Goal: Information Seeking & Learning: Learn about a topic

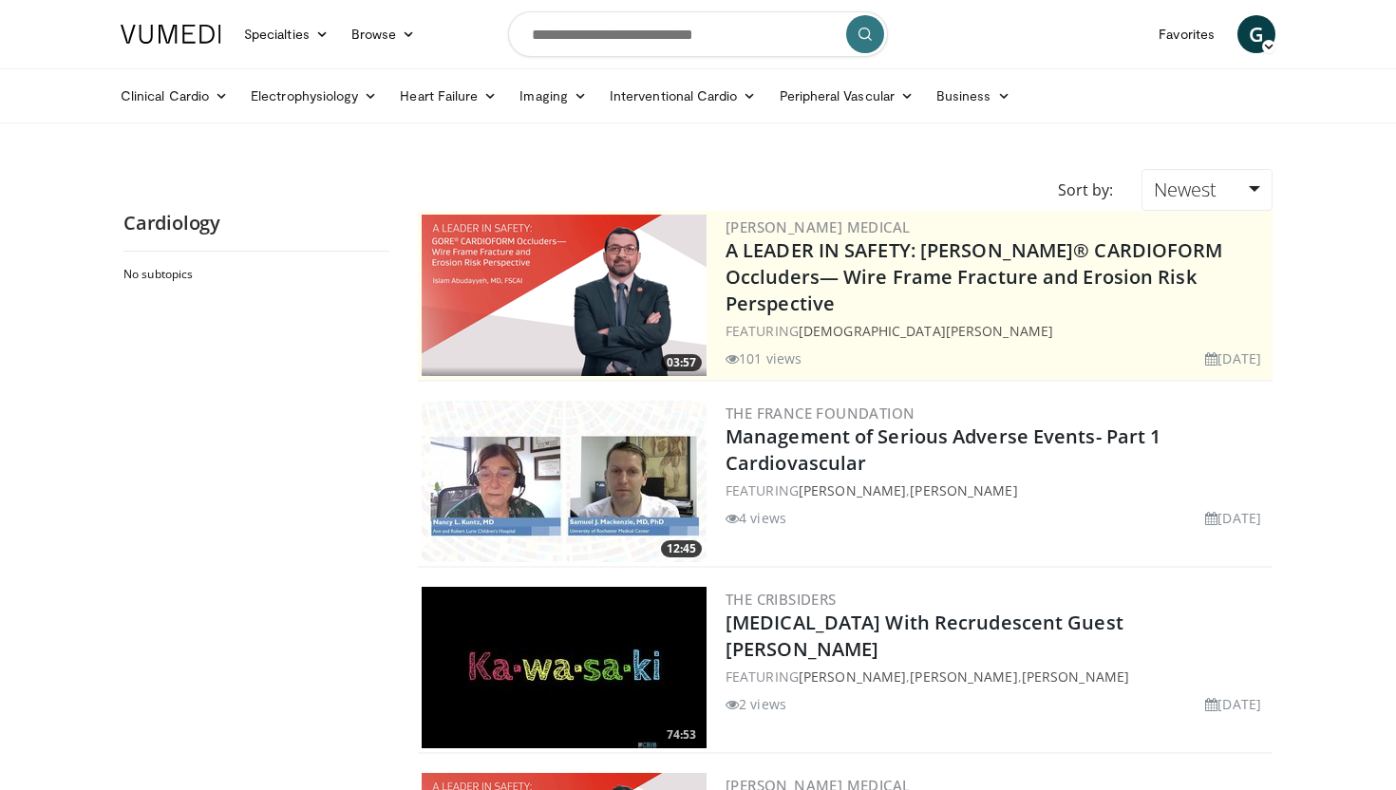
click at [708, 116] on ul "Clinical Cardio Atrial Fibrillation Cardiac Amyloidosis Cholesterol & Lipid Dia…" at bounding box center [697, 95] width 1177 height 53
click at [720, 92] on link "Interventional Cardio" at bounding box center [683, 96] width 170 height 38
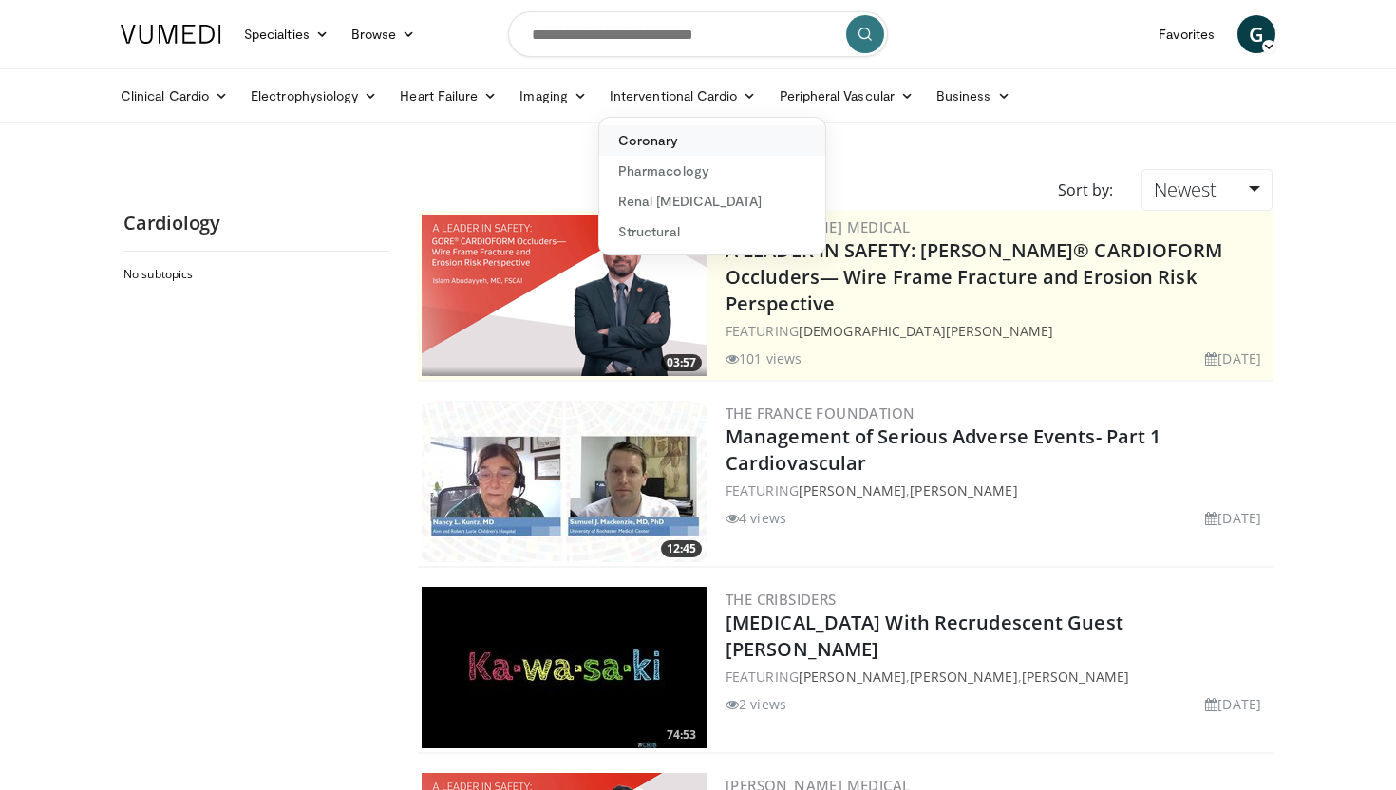
click at [685, 145] on link "Coronary" at bounding box center [712, 140] width 226 height 30
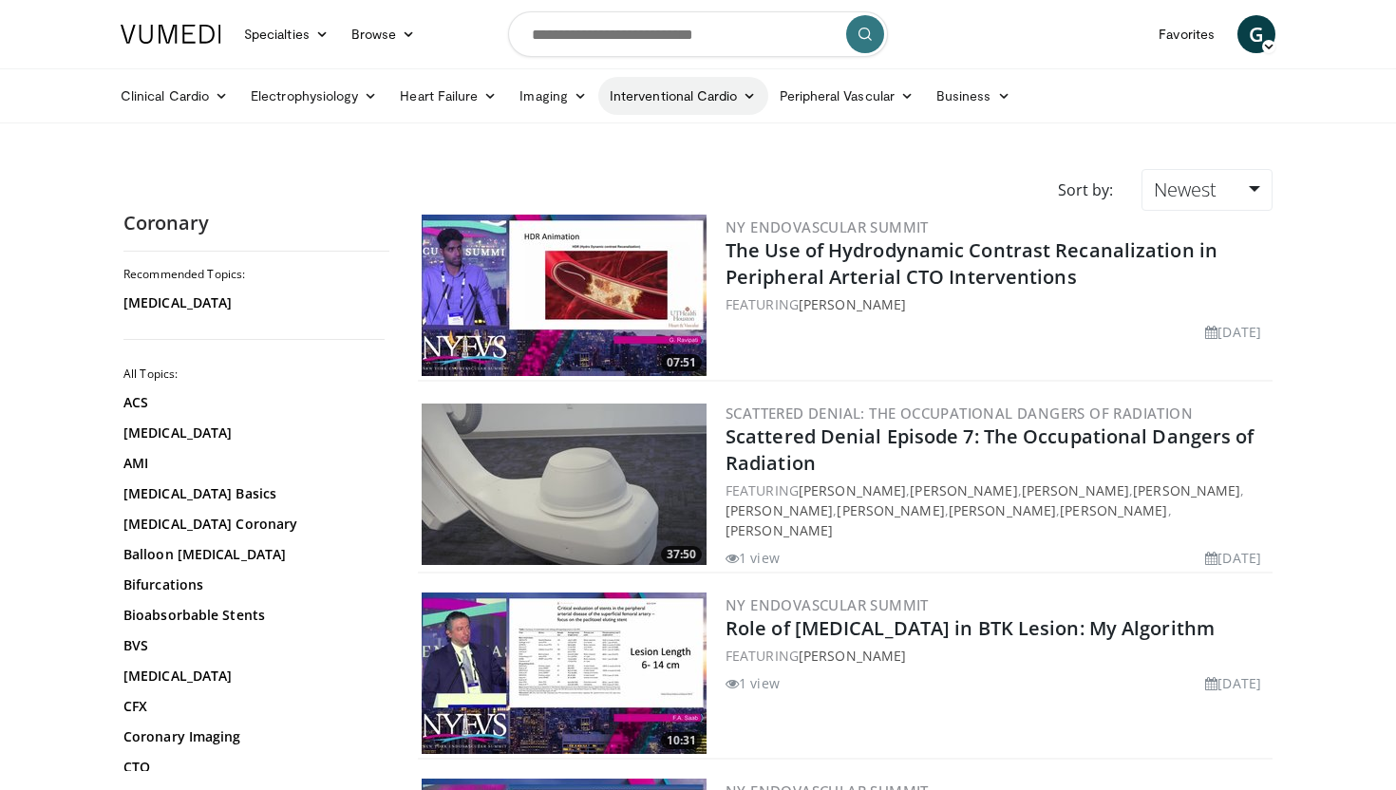
click at [727, 99] on link "Interventional Cardio" at bounding box center [683, 96] width 170 height 38
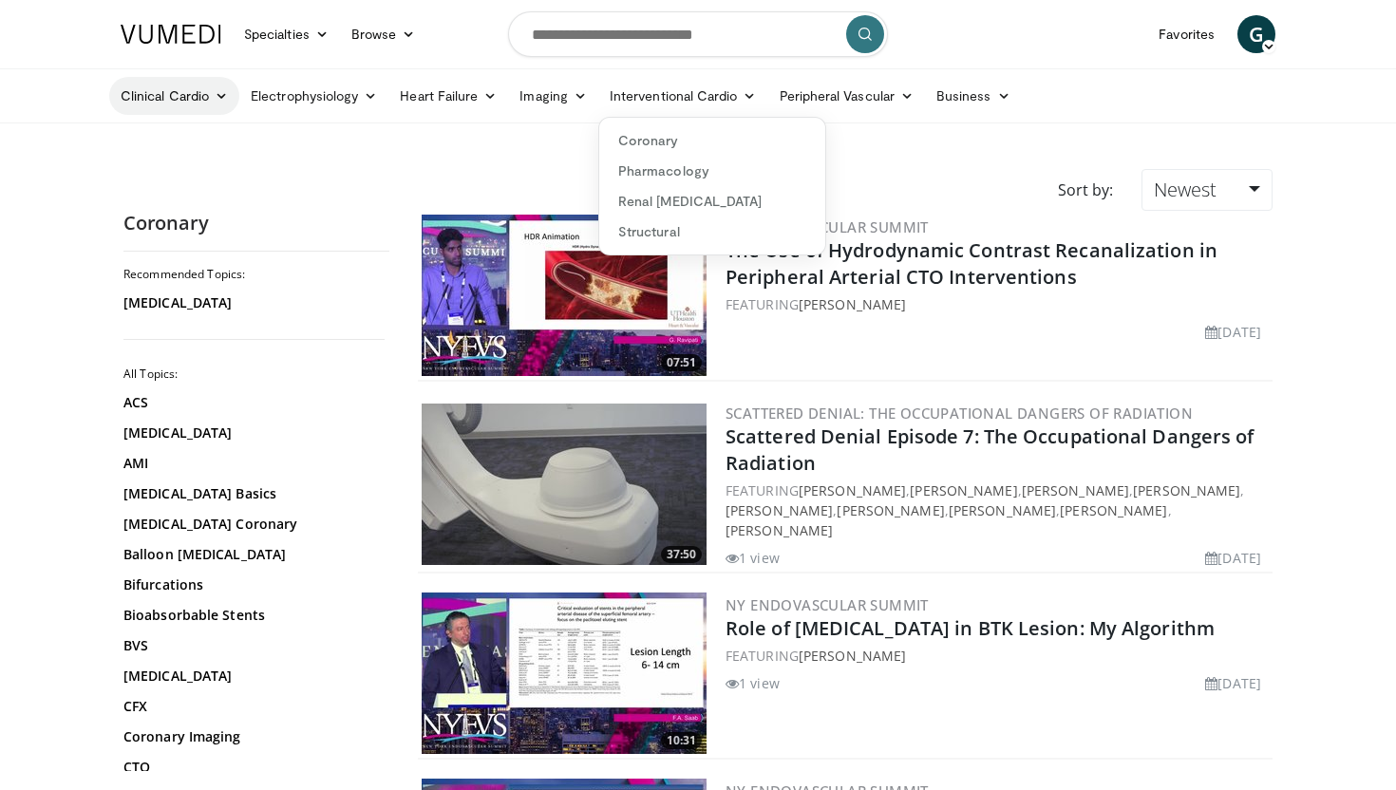
click at [220, 95] on icon at bounding box center [221, 95] width 13 height 13
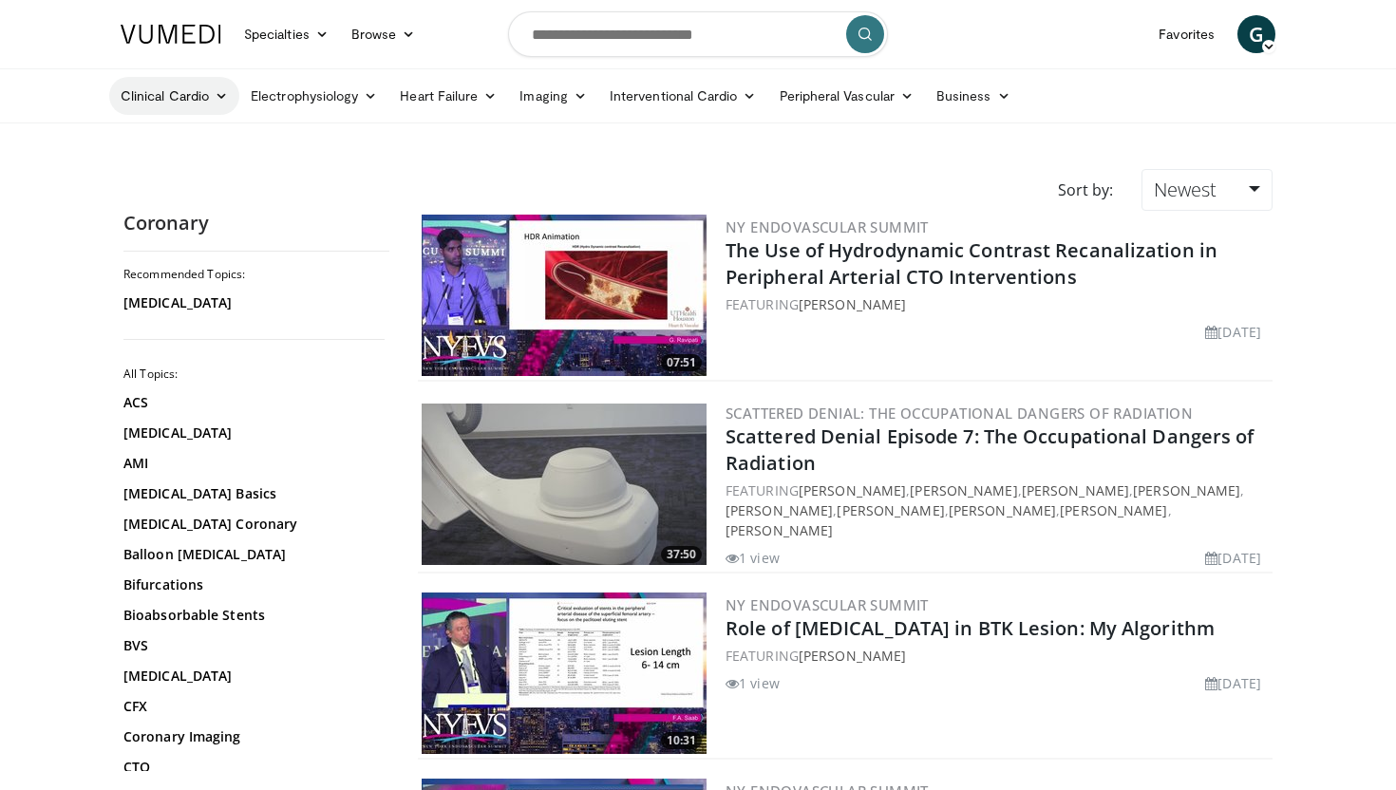
click at [219, 107] on link "Clinical Cardio" at bounding box center [174, 96] width 130 height 38
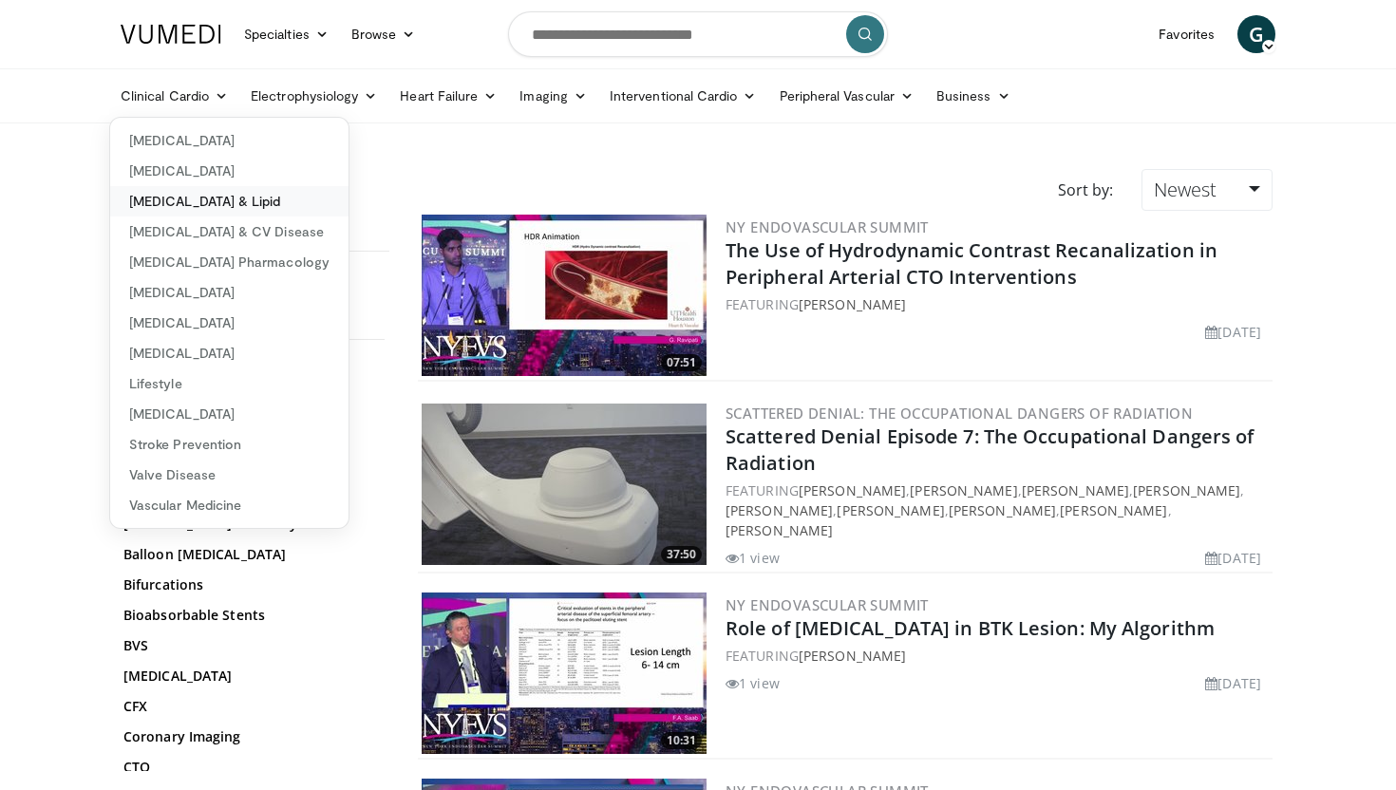
click at [224, 212] on link "[MEDICAL_DATA] & Lipid" at bounding box center [229, 201] width 238 height 30
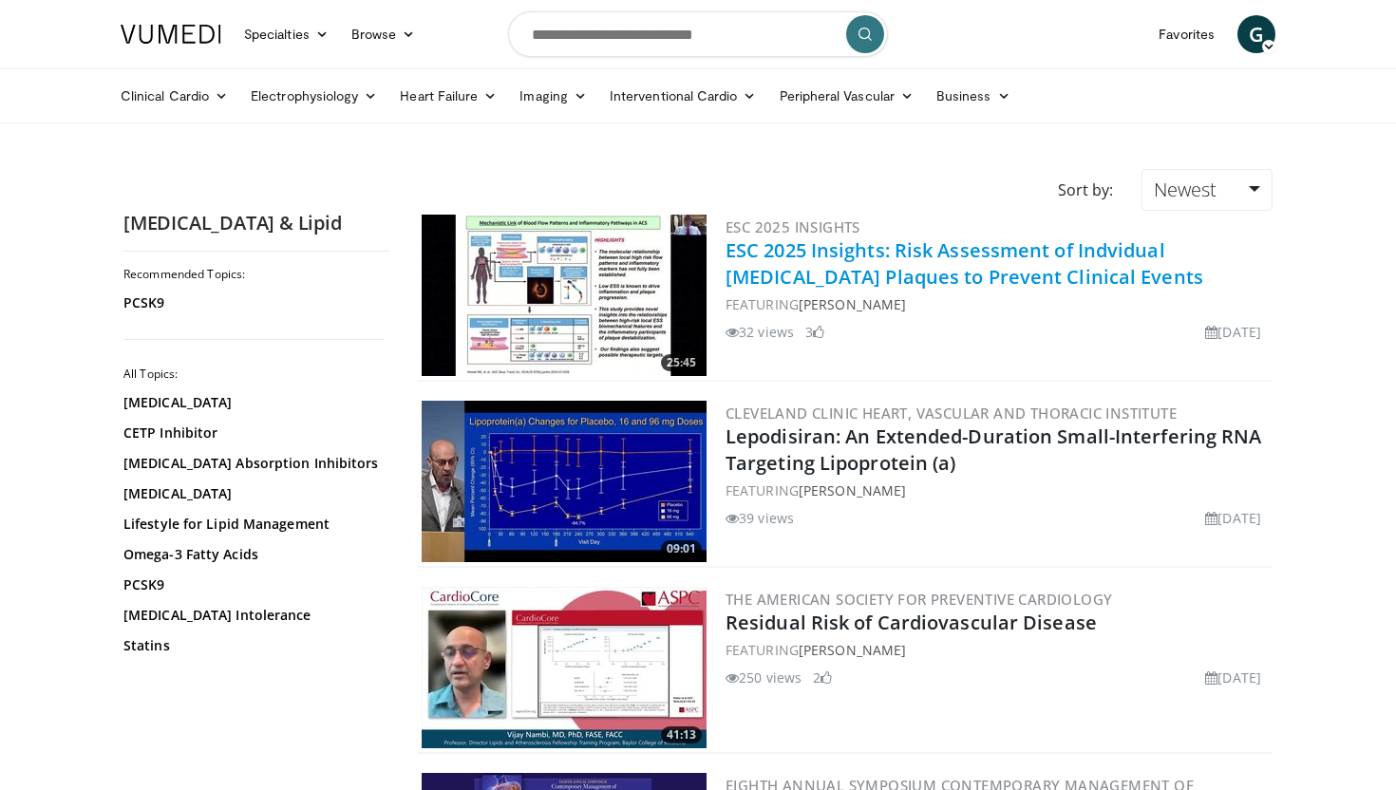
click at [827, 263] on link "ESC 2025 Insights: Risk Assessment of Indvidual [MEDICAL_DATA] Plaques to Preve…" at bounding box center [964, 263] width 478 height 52
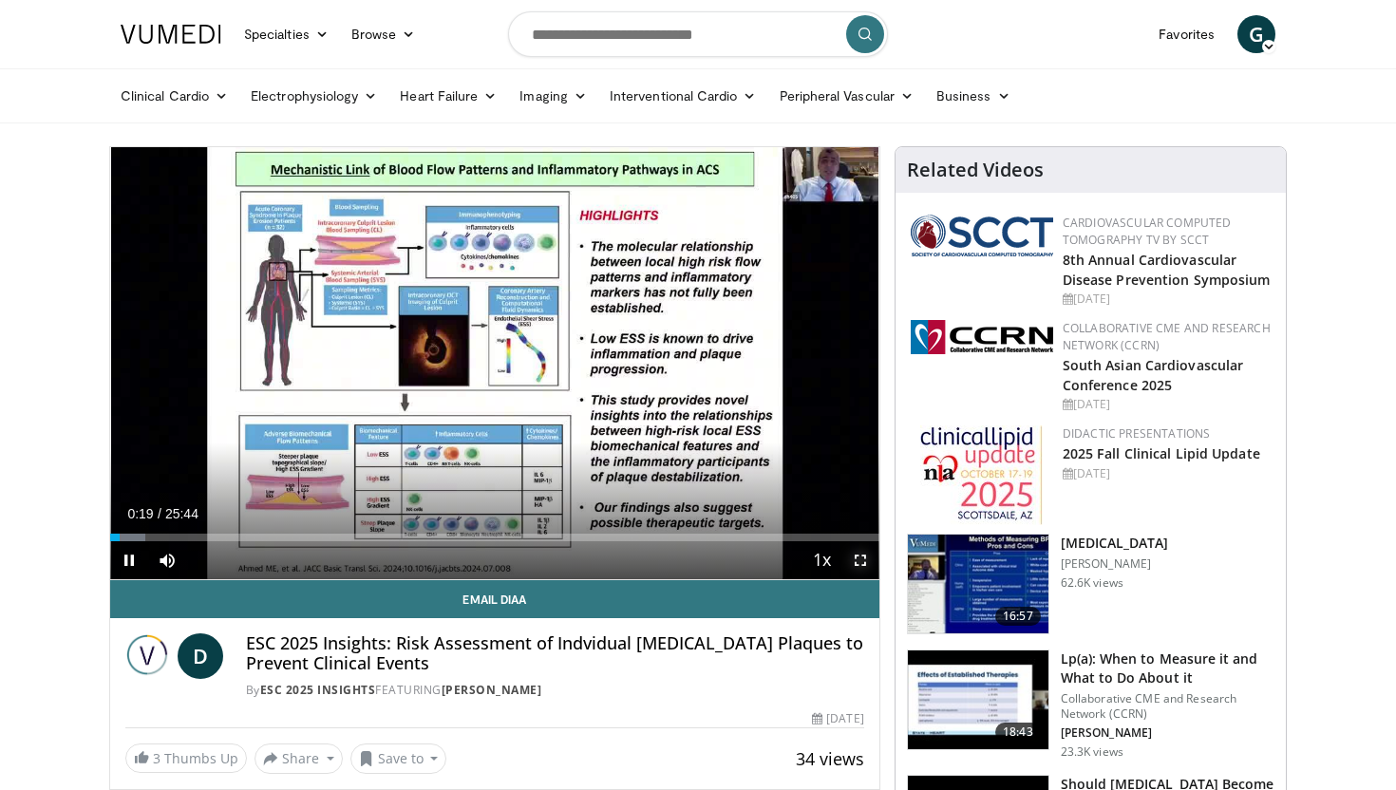
click at [860, 556] on span "Video Player" at bounding box center [860, 560] width 38 height 38
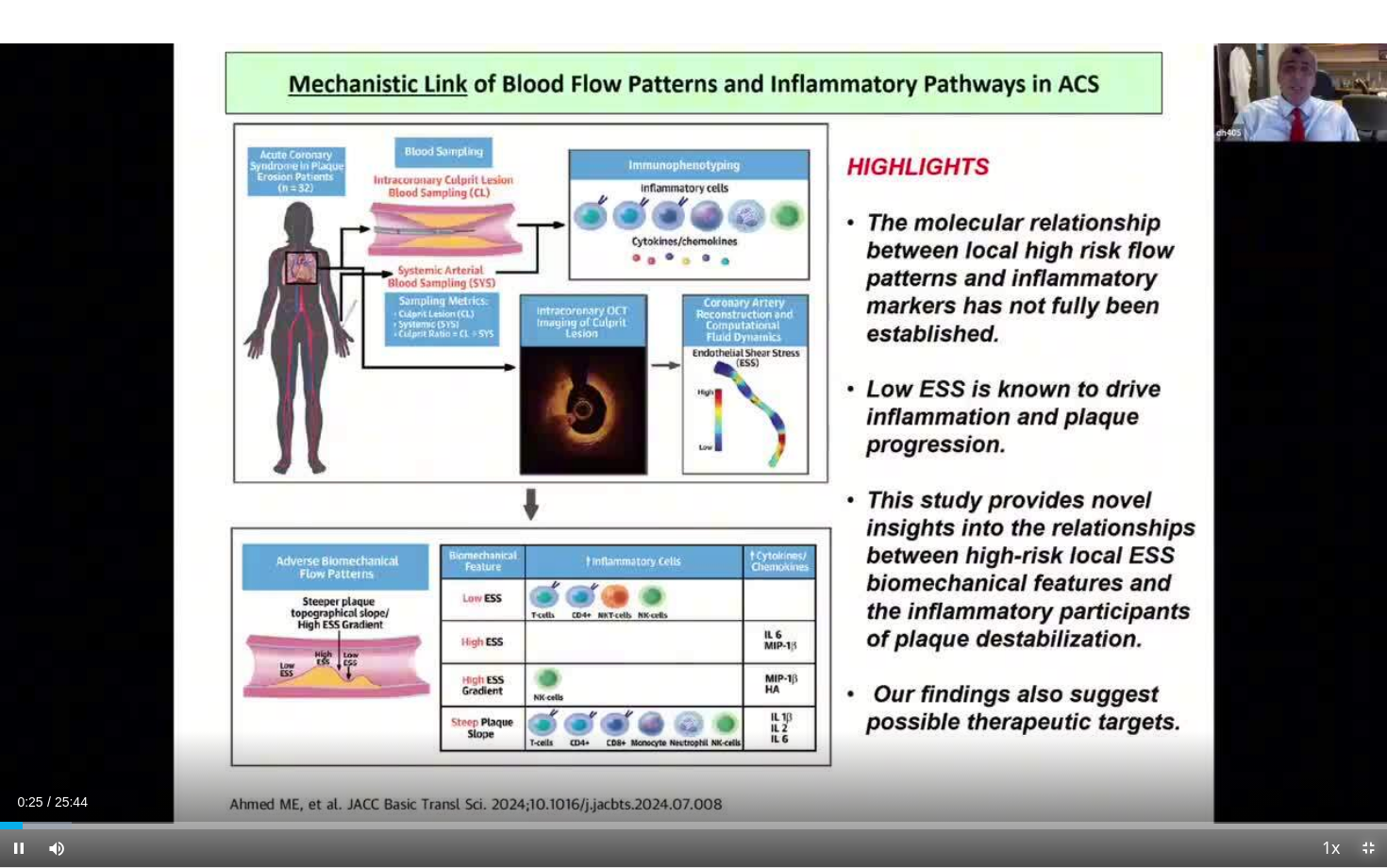
click at [1361, 784] on span "Video Player" at bounding box center [1368, 848] width 38 height 38
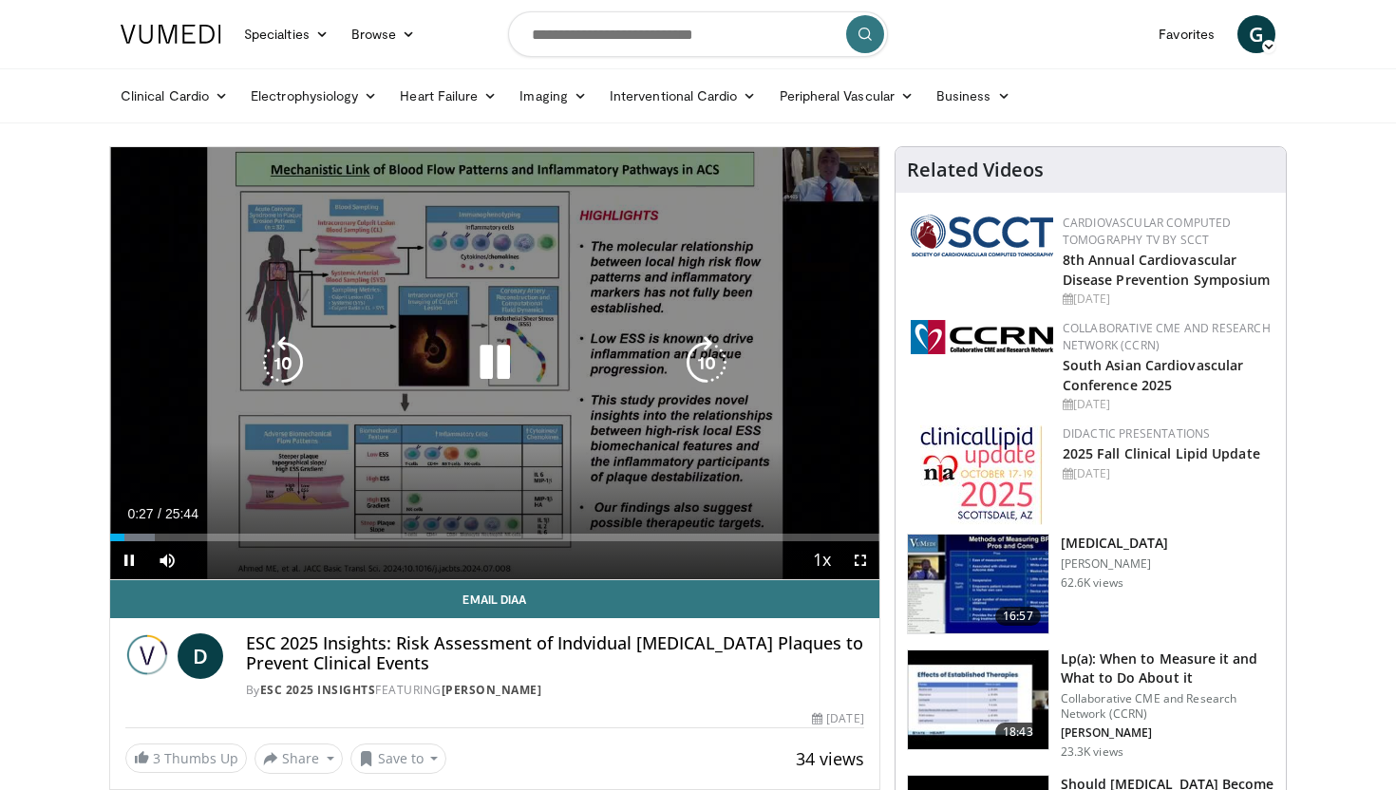
click at [498, 358] on icon "Video Player" at bounding box center [494, 362] width 53 height 53
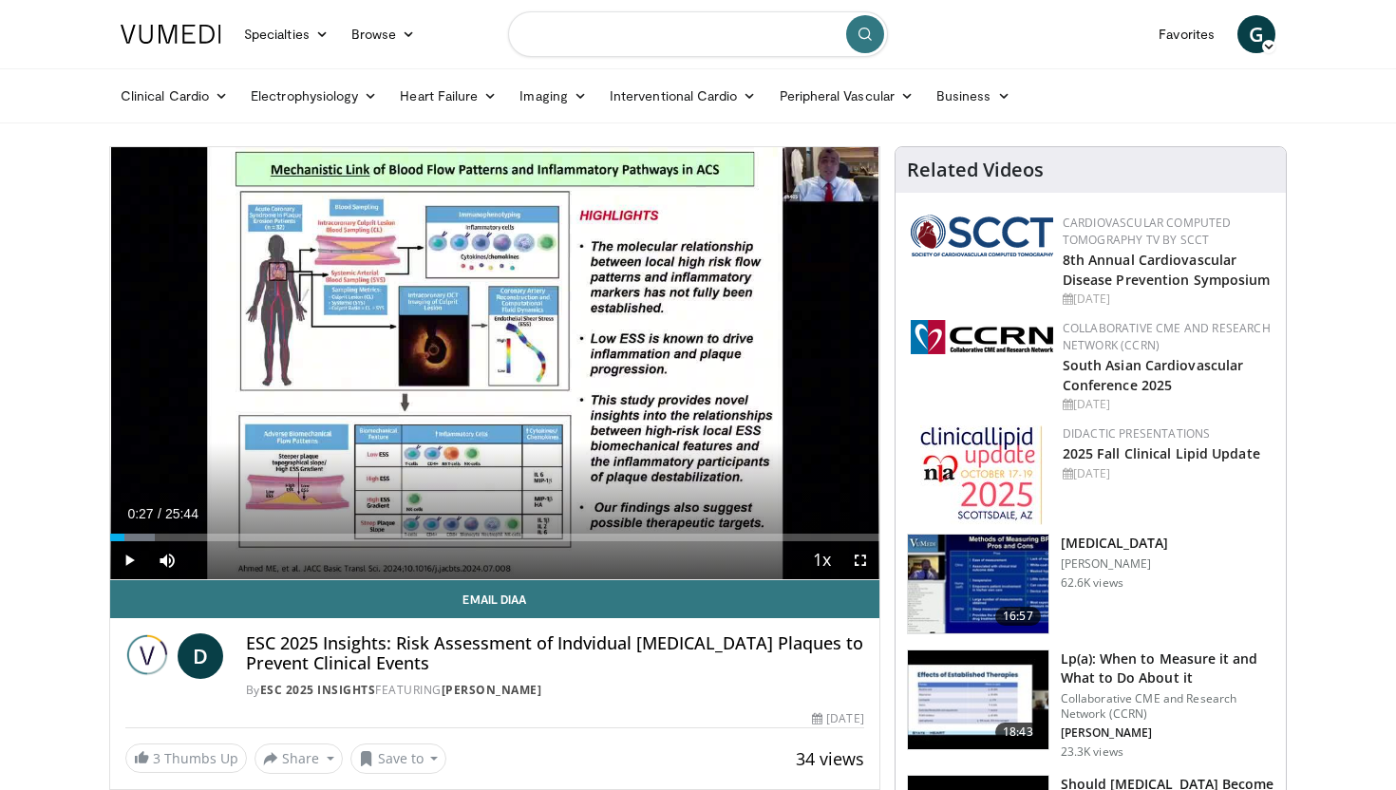
click at [574, 39] on input "Search topics, interventions" at bounding box center [698, 34] width 380 height 46
type input "**********"
click at [861, 30] on icon "submit" at bounding box center [864, 34] width 15 height 15
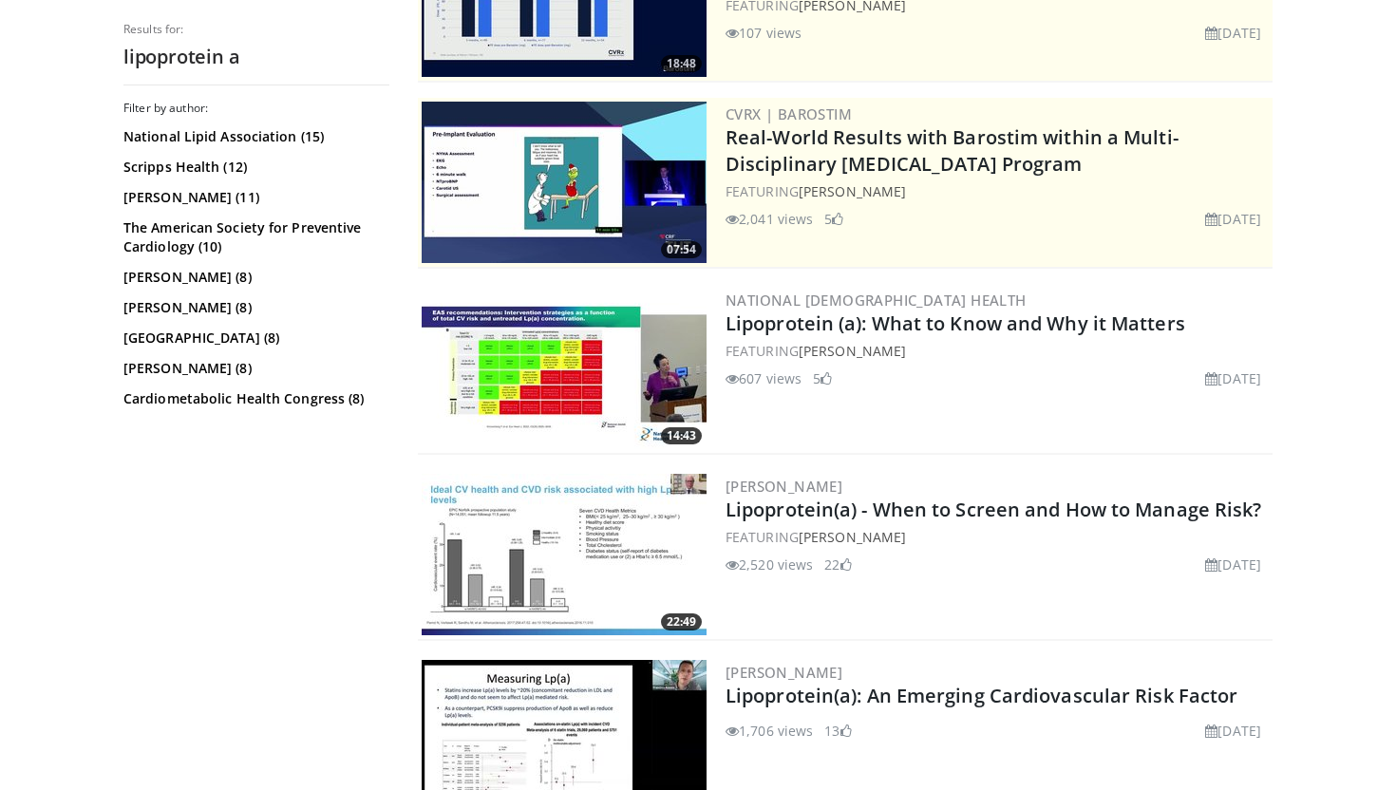
scroll to position [325, 0]
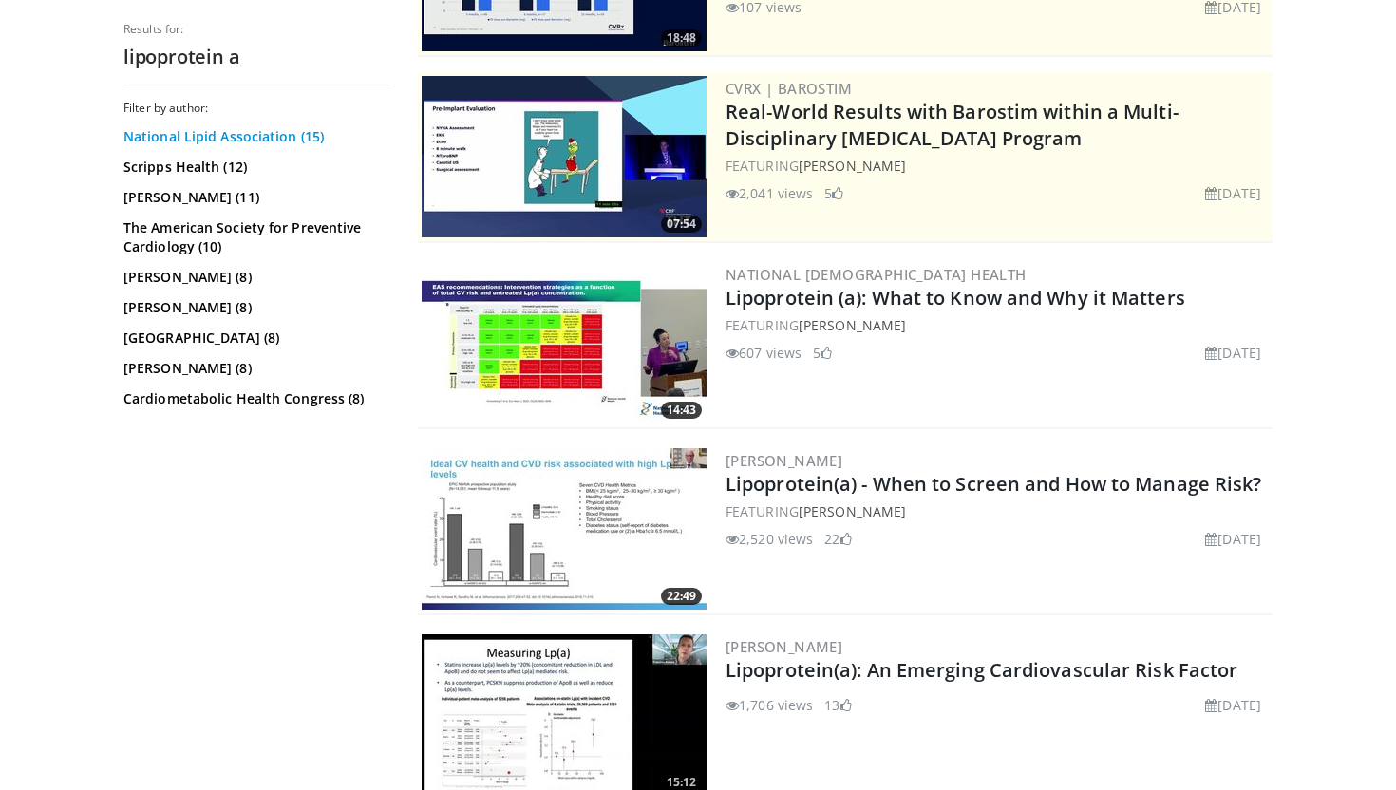
click at [290, 133] on link "National Lipid Association (15)" at bounding box center [253, 136] width 261 height 19
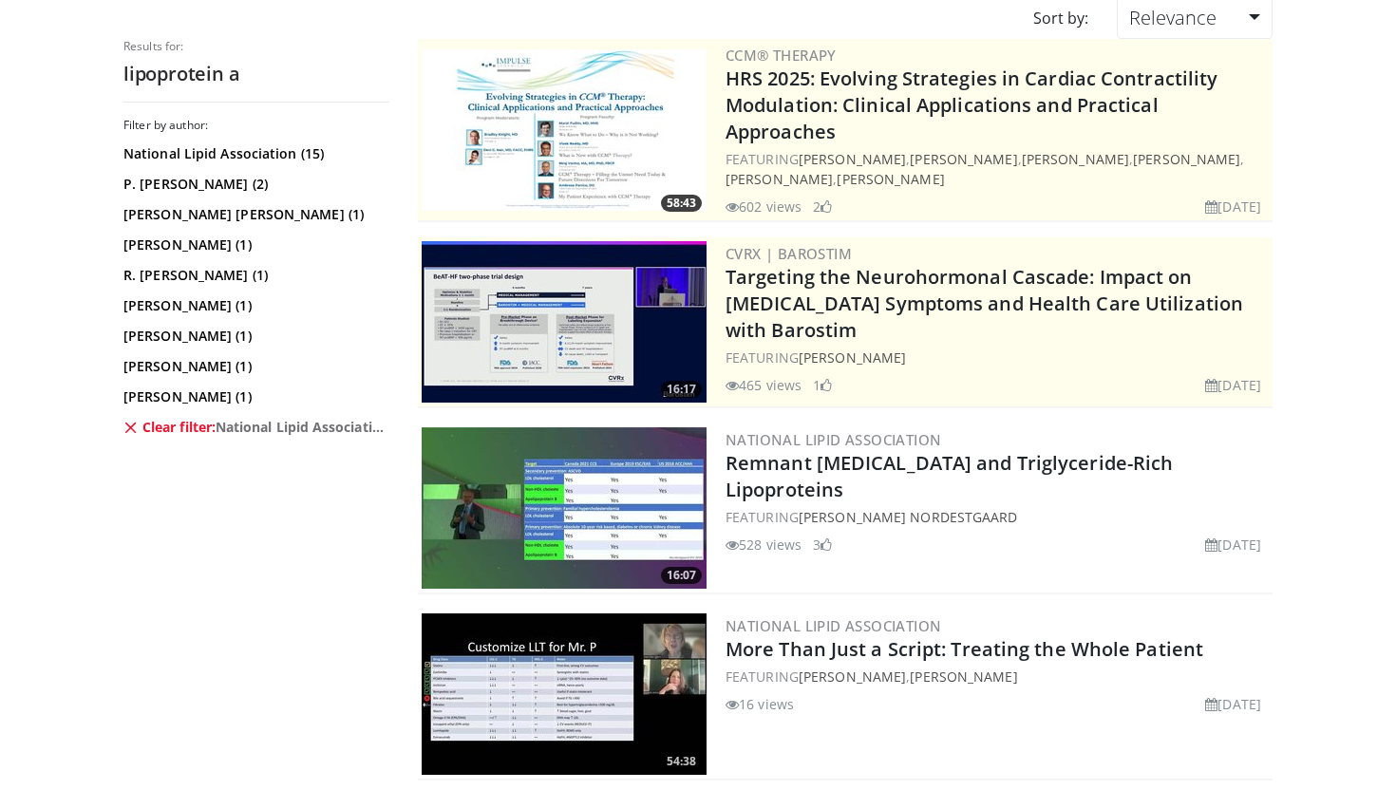
scroll to position [179, 0]
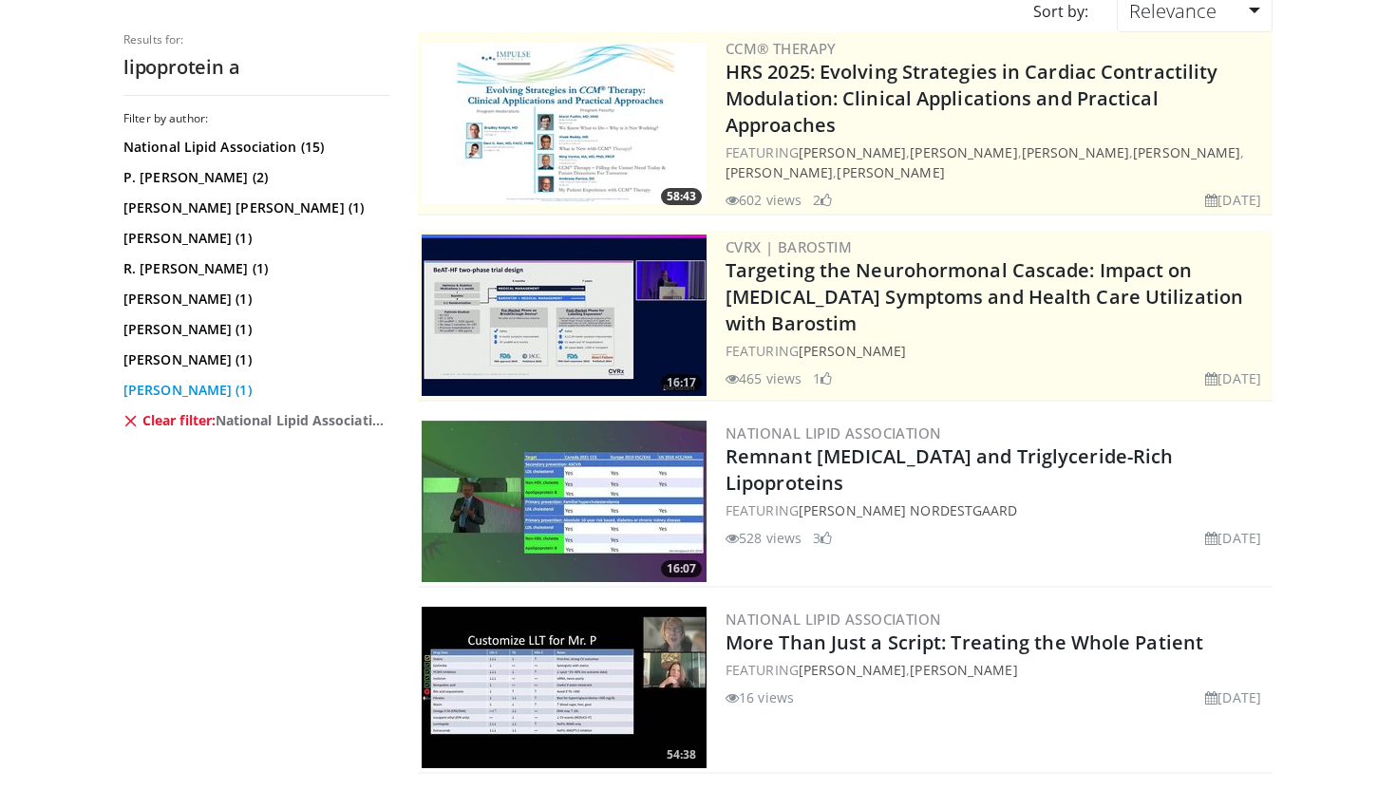
click at [198, 384] on link "Kausik Ray (1)" at bounding box center [253, 390] width 261 height 19
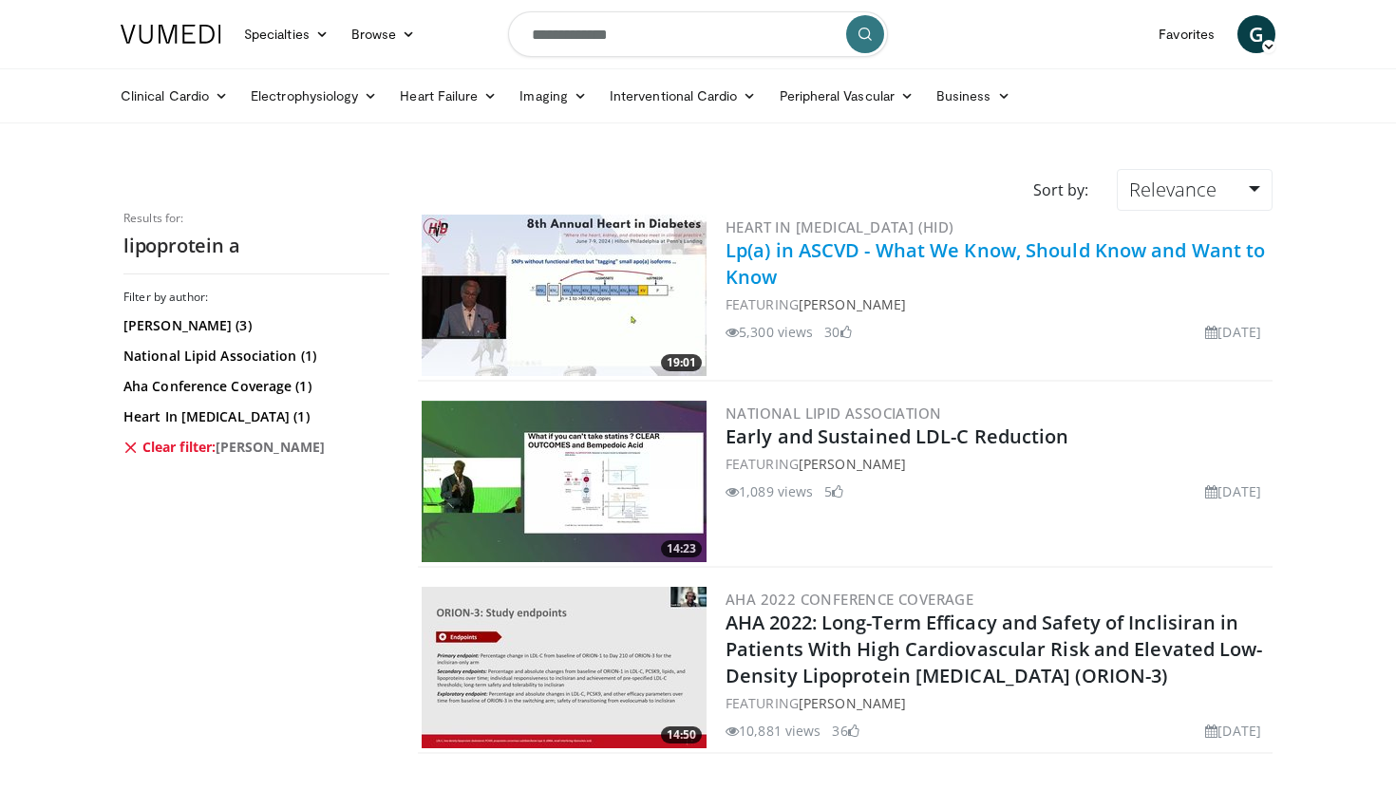
click at [774, 242] on link "Lp(a) in ASCVD - What We Know, Should Know and Want to Know" at bounding box center [994, 263] width 539 height 52
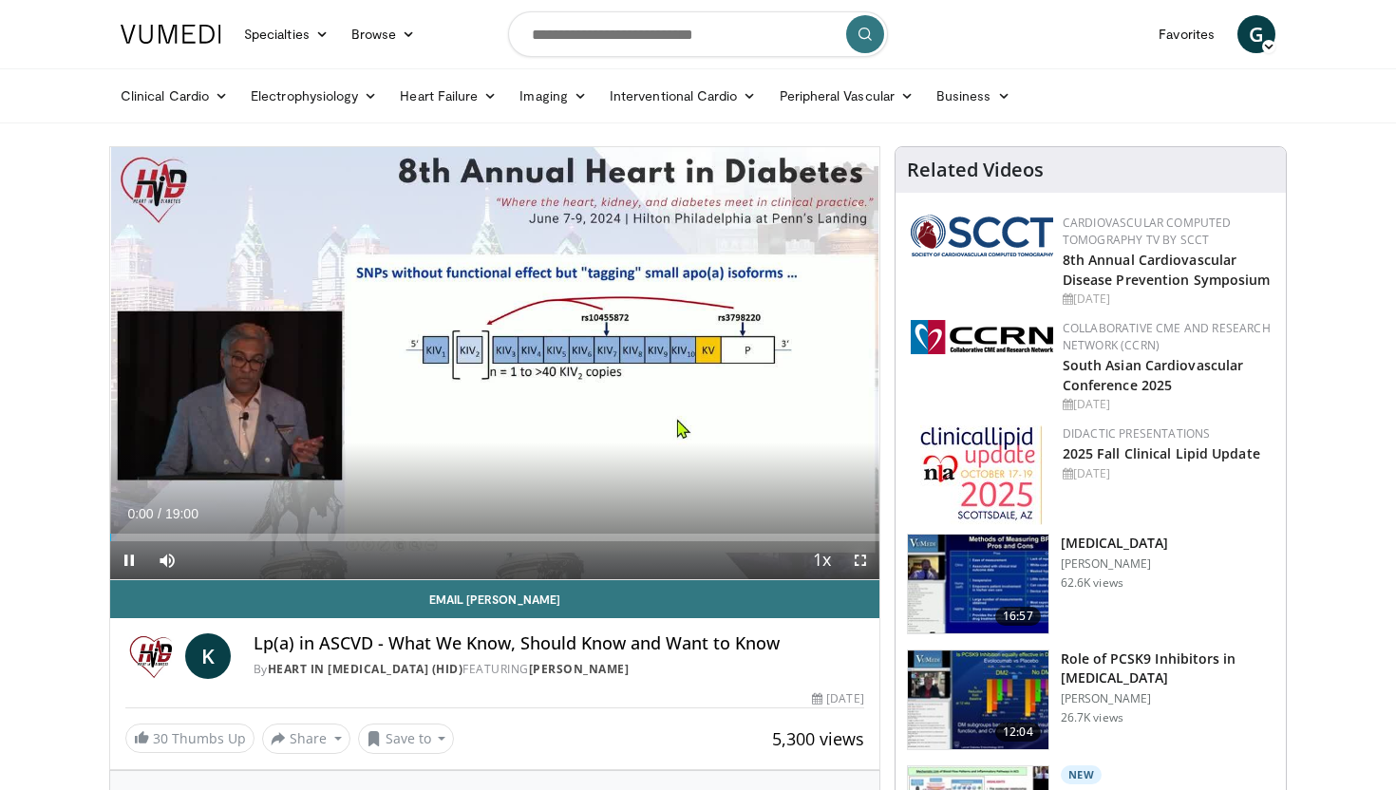
click at [857, 564] on span "Video Player" at bounding box center [860, 560] width 38 height 38
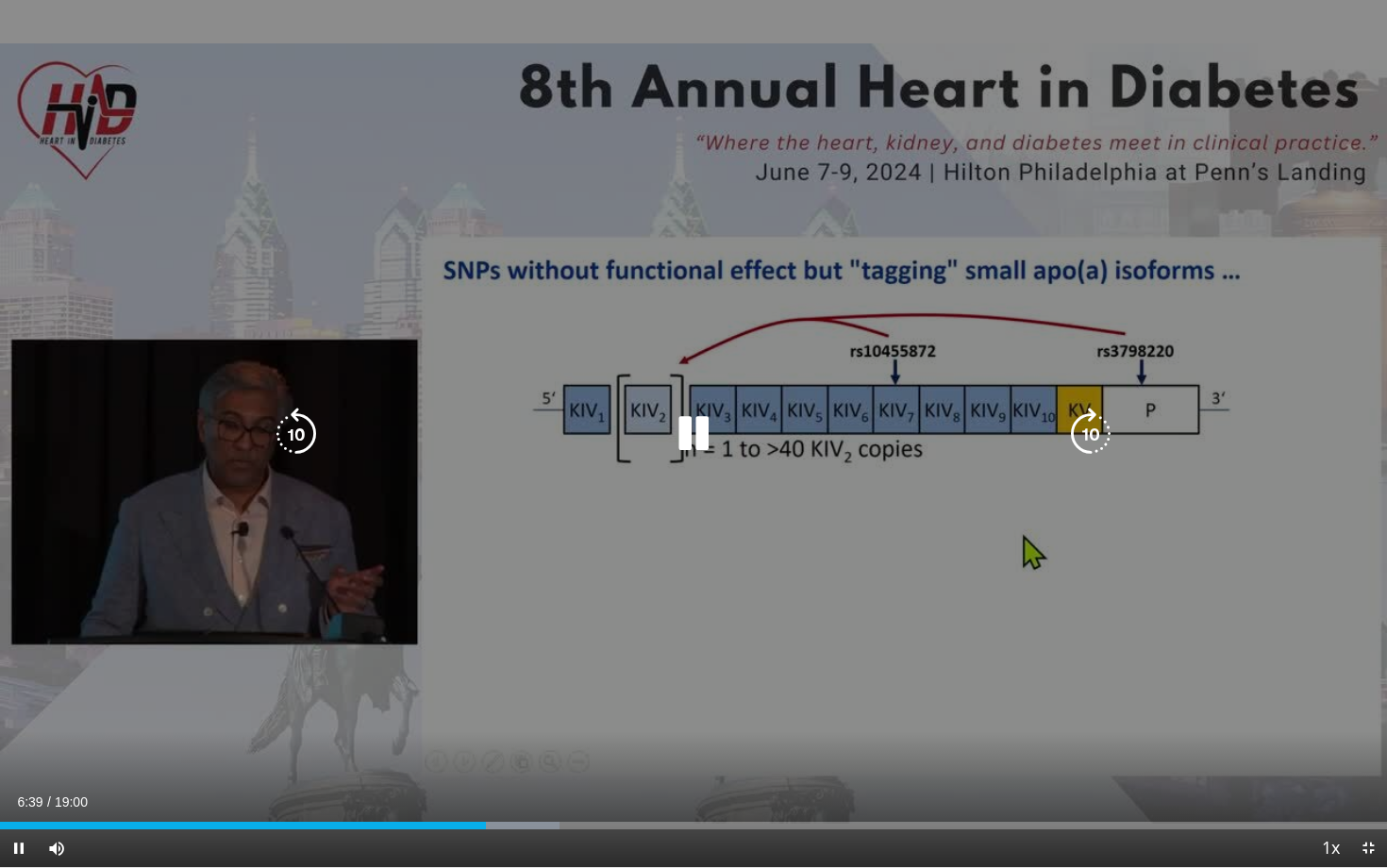
click at [861, 640] on div "10 seconds Tap to unmute" at bounding box center [694, 433] width 1387 height 867
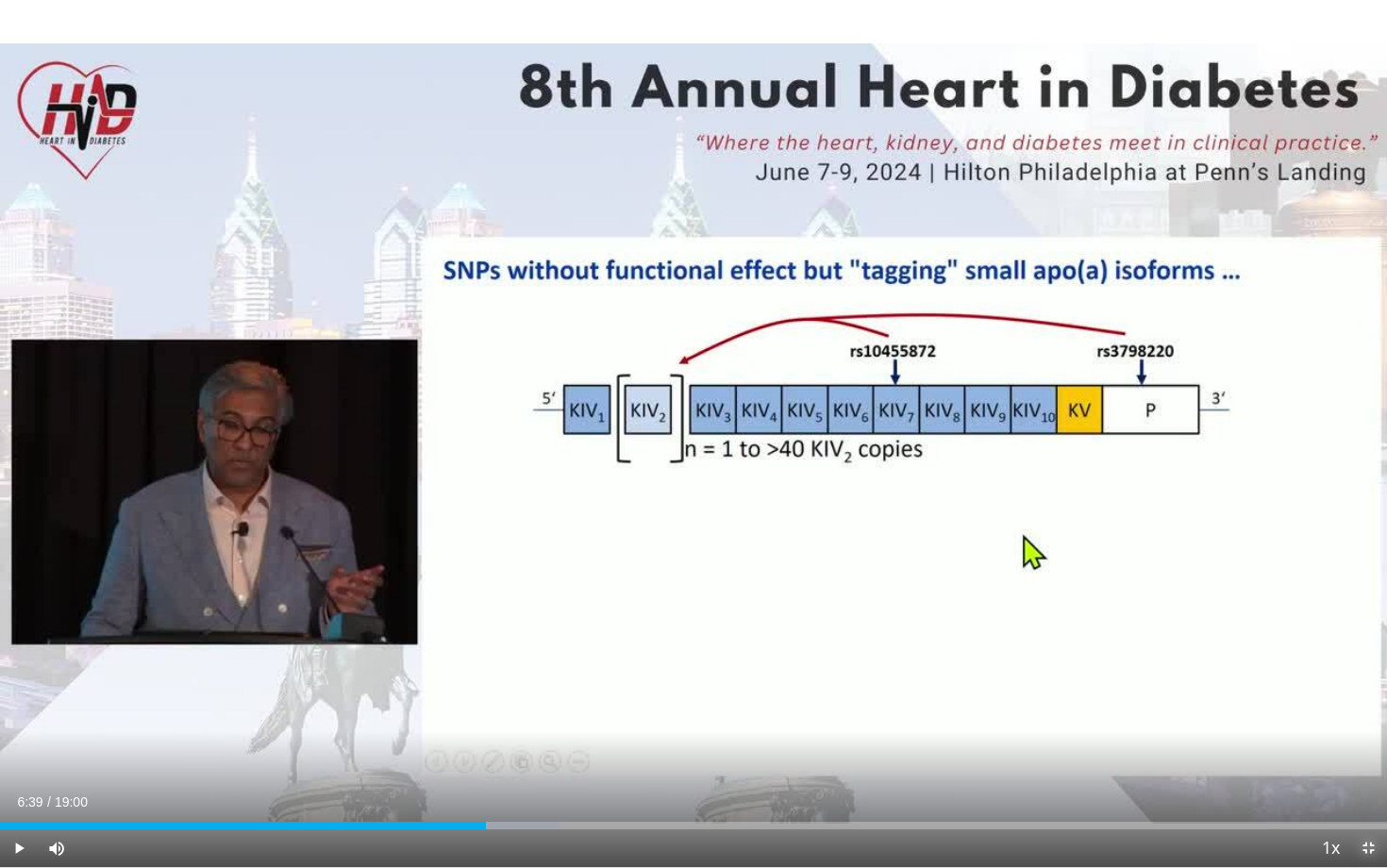
click at [1373, 784] on span "Video Player" at bounding box center [1368, 848] width 38 height 38
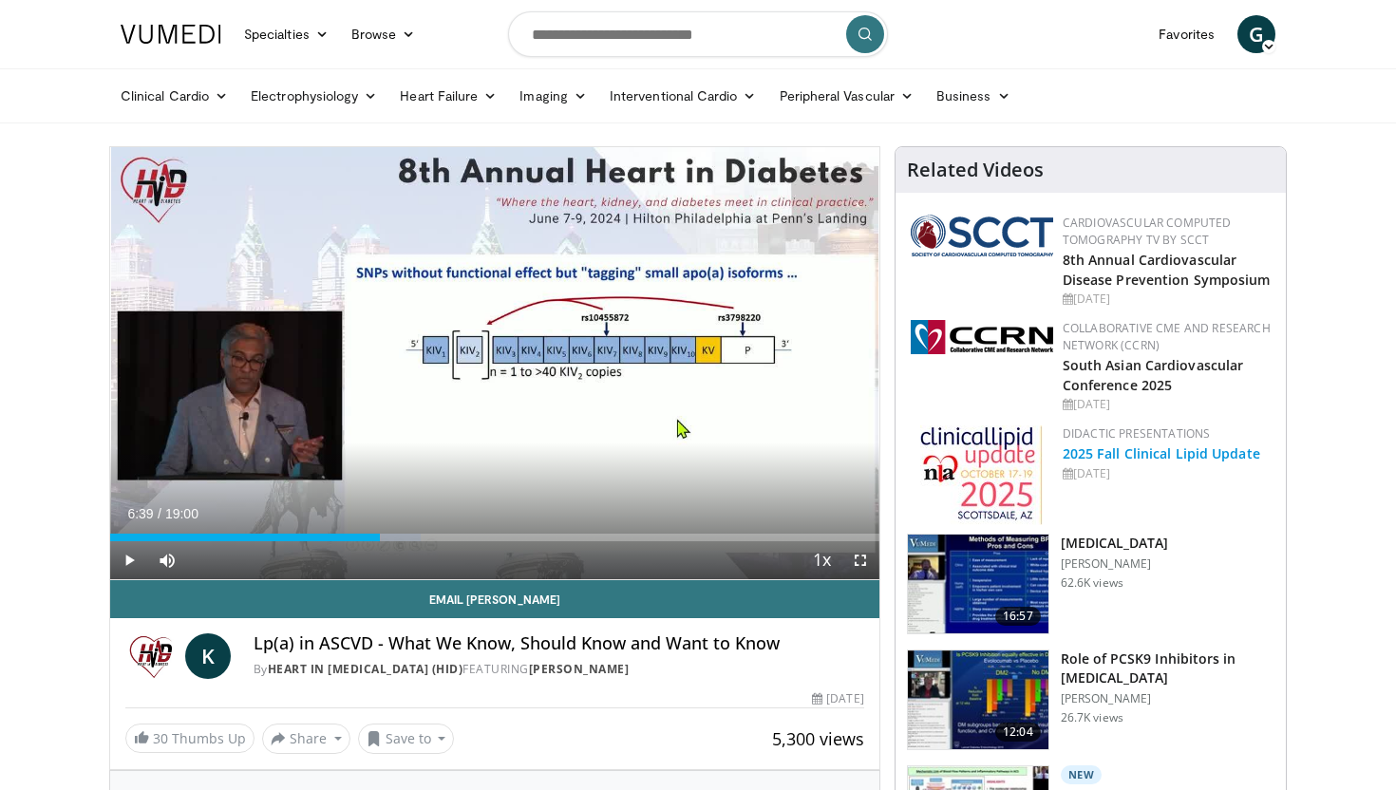
click at [1176, 459] on link "2025 Fall Clinical Lipid Update" at bounding box center [1162, 453] width 198 height 18
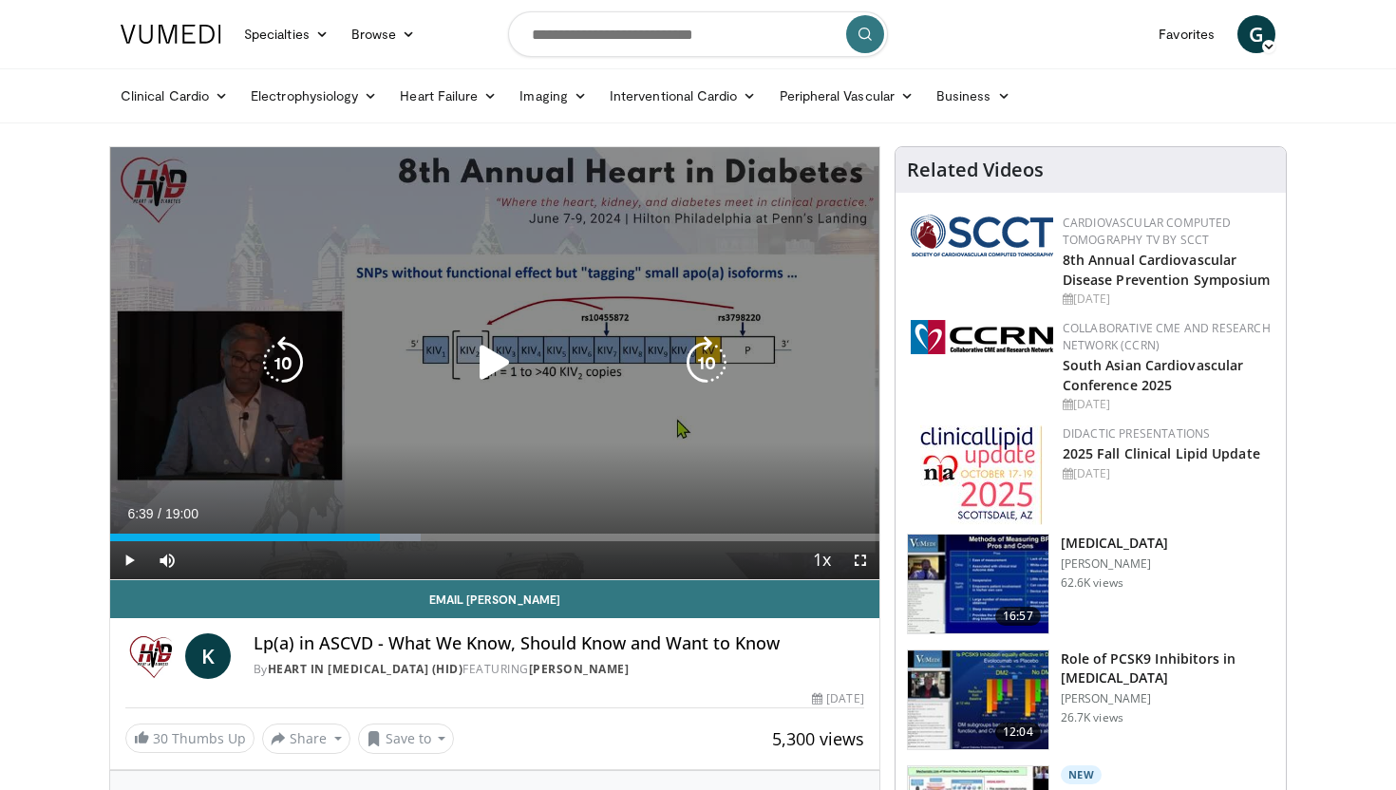
click at [501, 371] on icon "Video Player" at bounding box center [494, 362] width 53 height 53
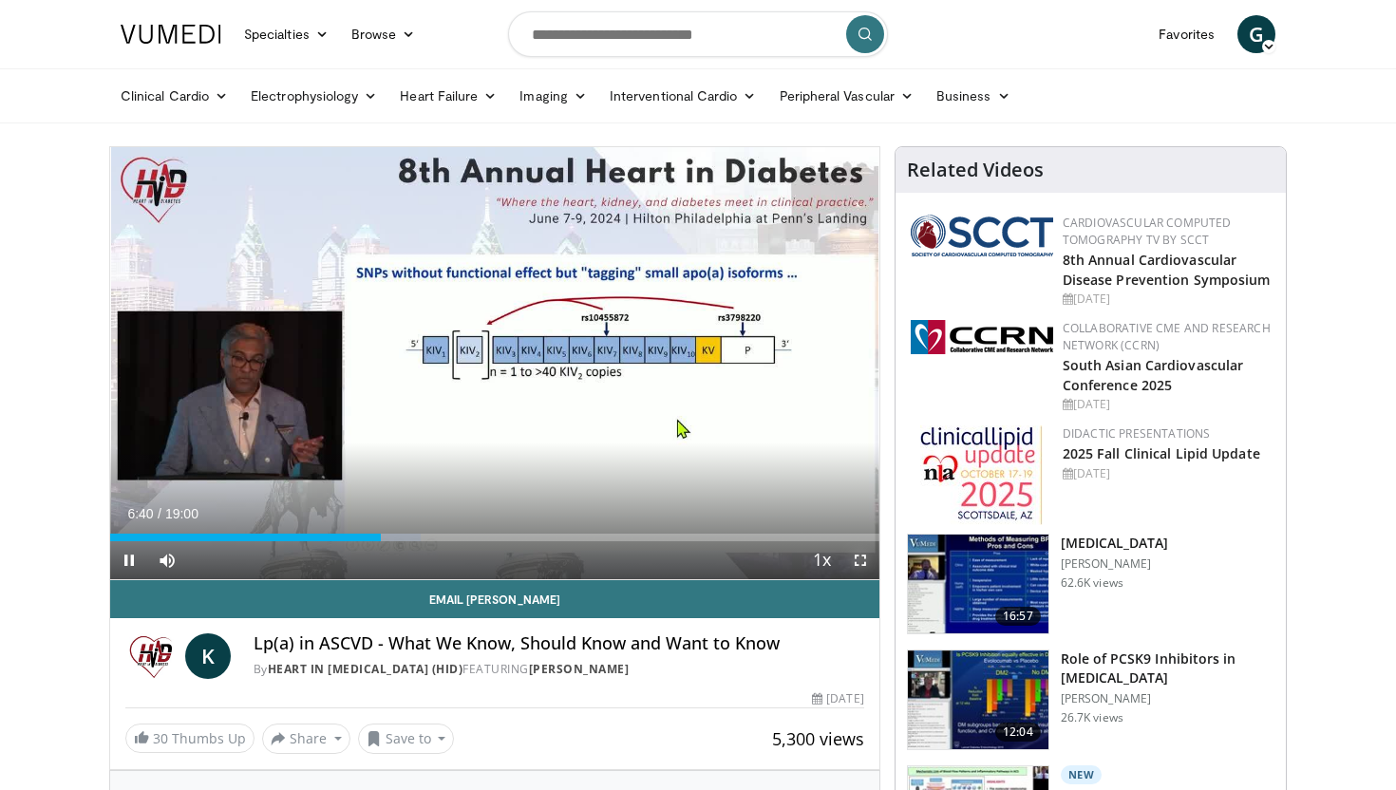
click at [867, 564] on span "Video Player" at bounding box center [860, 560] width 38 height 38
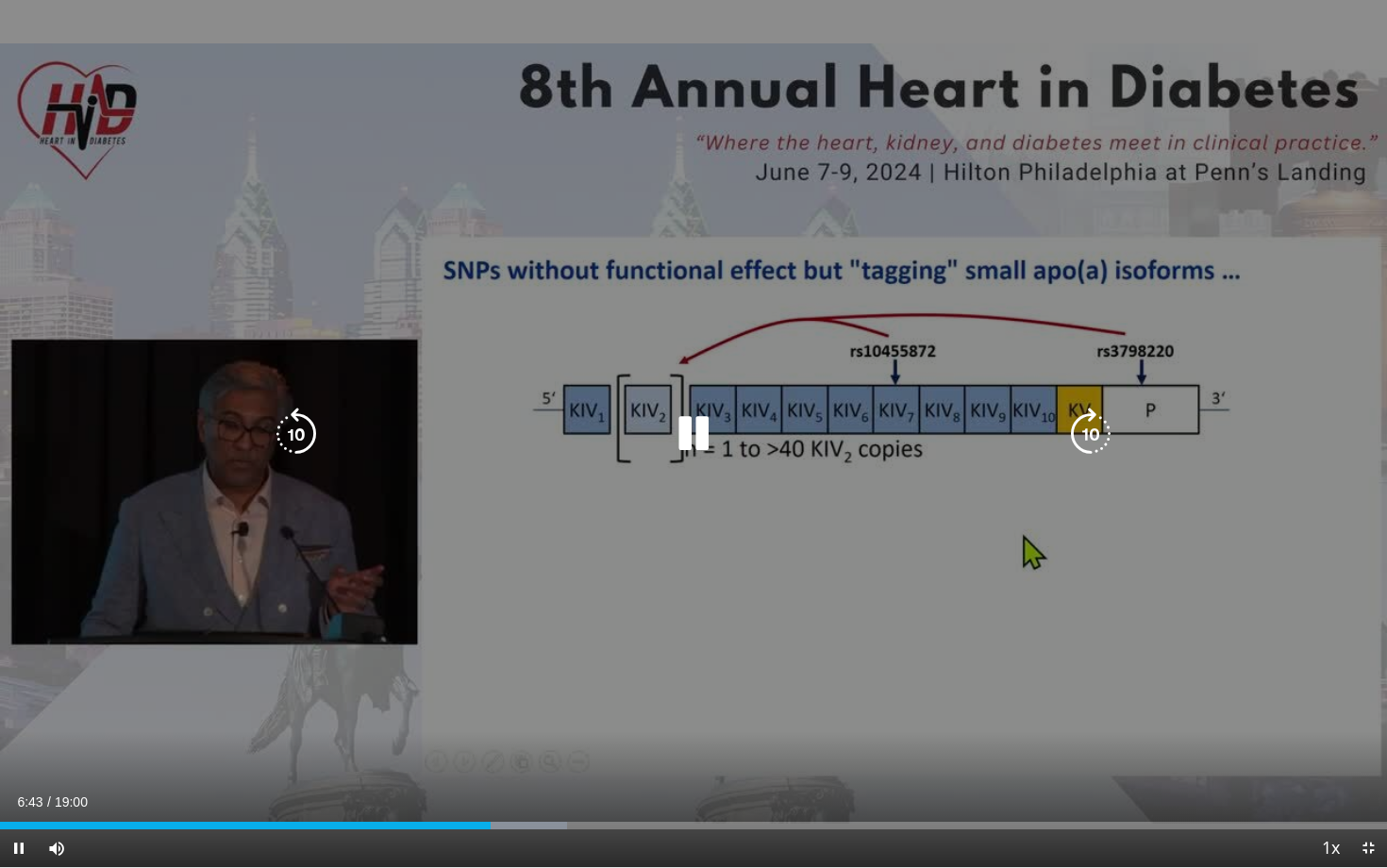
click at [819, 477] on div "10 seconds Tap to unmute" at bounding box center [694, 433] width 1387 height 867
click at [695, 433] on icon "Video Player" at bounding box center [693, 433] width 53 height 53
click at [707, 441] on icon "Video Player" at bounding box center [693, 433] width 53 height 53
click at [691, 433] on icon "Video Player" at bounding box center [693, 433] width 53 height 53
click at [692, 433] on icon "Video Player" at bounding box center [693, 433] width 53 height 53
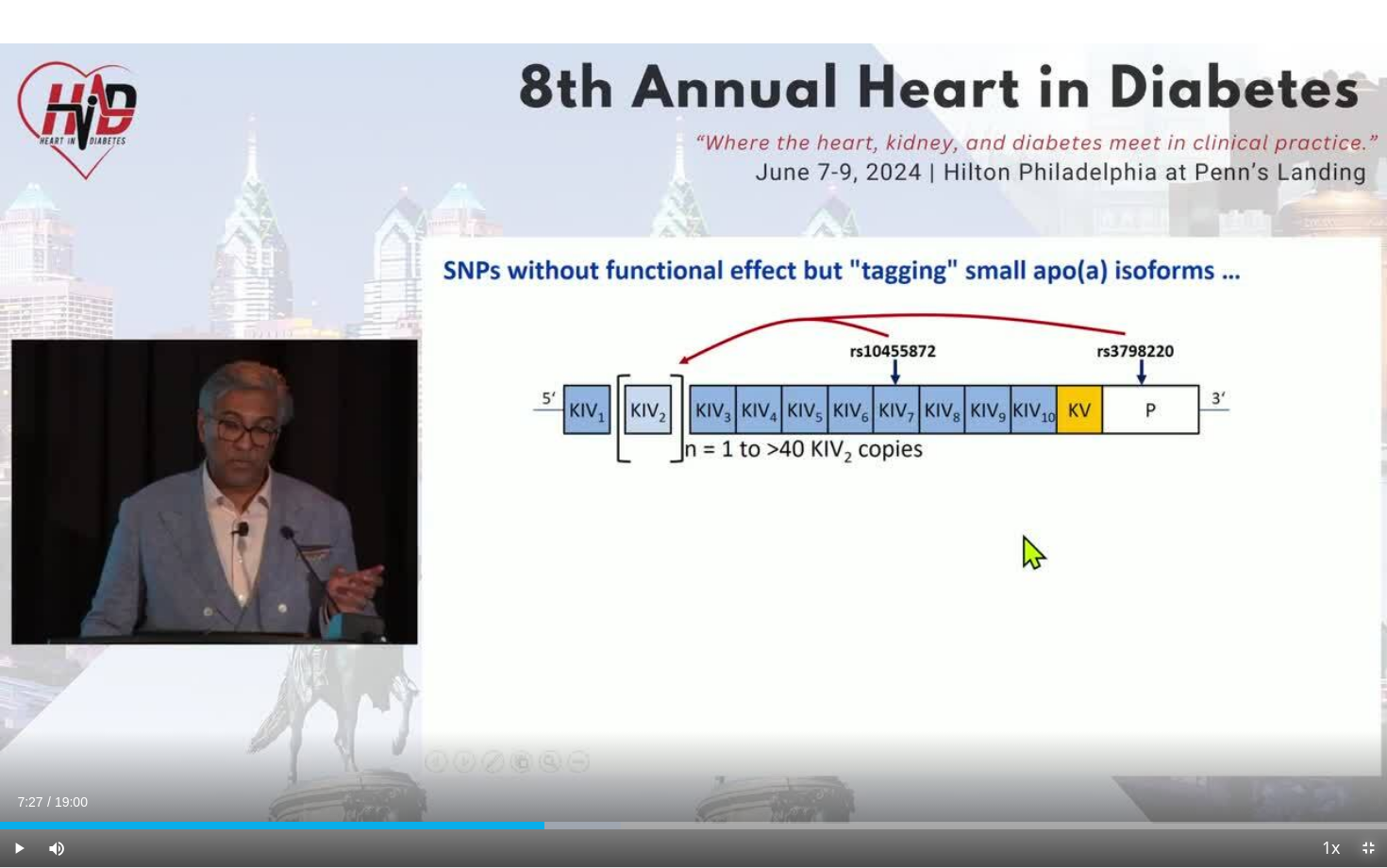
click at [1363, 784] on span "Video Player" at bounding box center [1368, 848] width 38 height 38
